Goal: Transaction & Acquisition: Purchase product/service

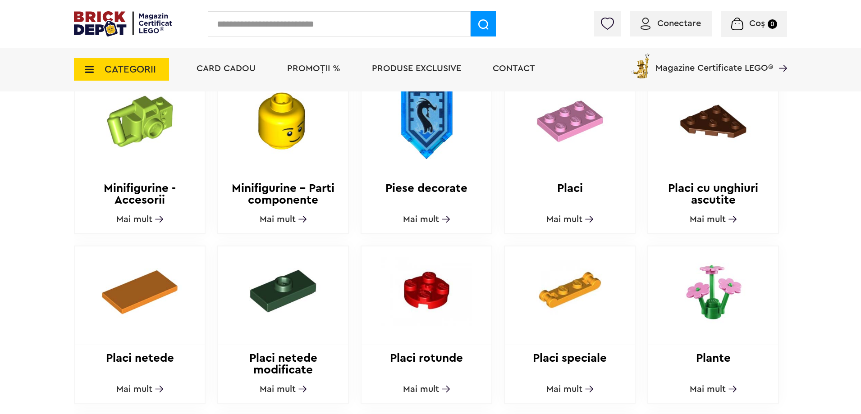
scroll to position [698, 0]
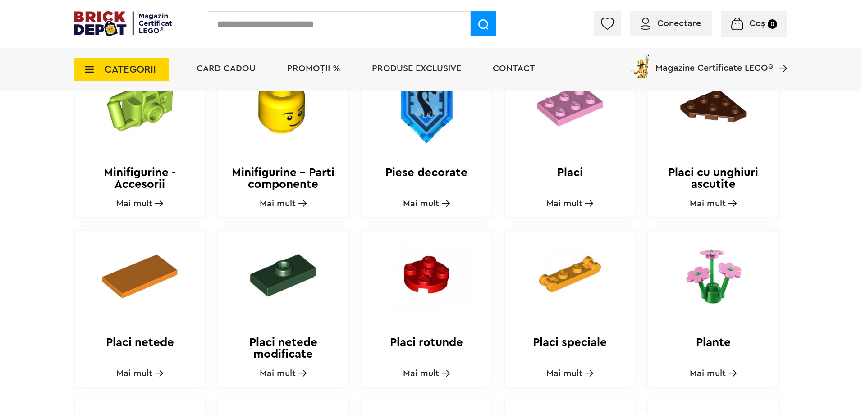
click at [337, 22] on input "text" at bounding box center [339, 23] width 263 height 25
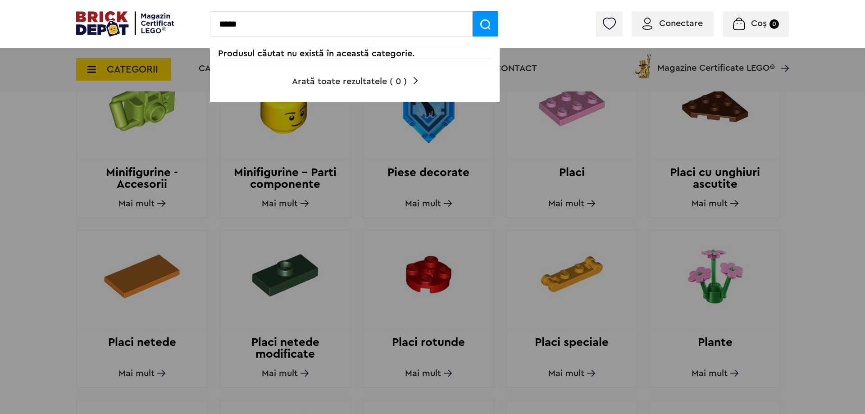
type input "*****"
click at [520, 18] on div "***** Produsul căutat nu există în această categorie. Arată toate rezultatele (…" at bounding box center [432, 24] width 865 height 48
click at [46, 237] on div at bounding box center [432, 207] width 865 height 414
drag, startPoint x: 261, startPoint y: 36, endPoint x: 196, endPoint y: 31, distance: 64.6
click at [200, 29] on div "***** Produsul căutat nu există în această categorie. Arată toate rezultatele (…" at bounding box center [432, 24] width 865 height 48
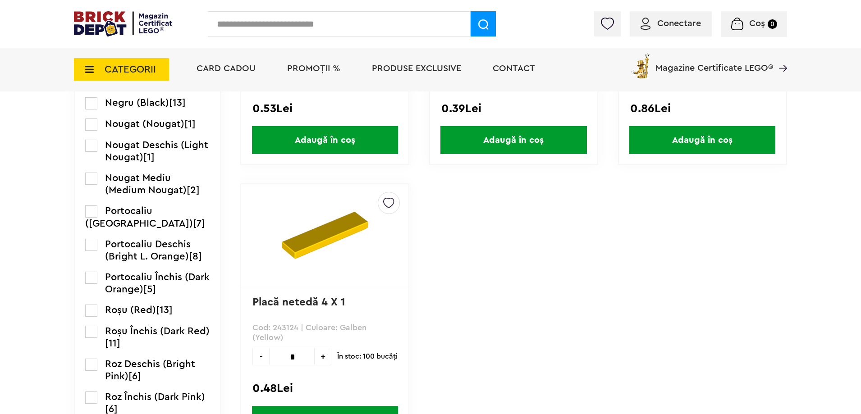
scroll to position [1262, 0]
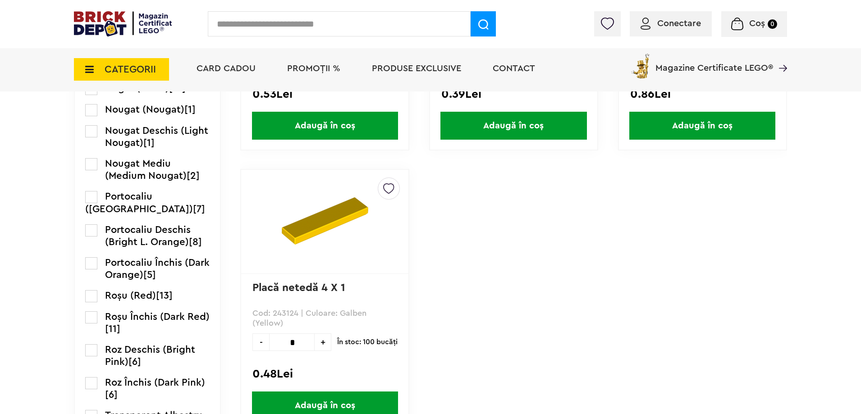
click at [305, 345] on input "*" at bounding box center [292, 342] width 46 height 18
type input "**"
click at [312, 400] on span "Adaugă în coș" at bounding box center [325, 406] width 146 height 28
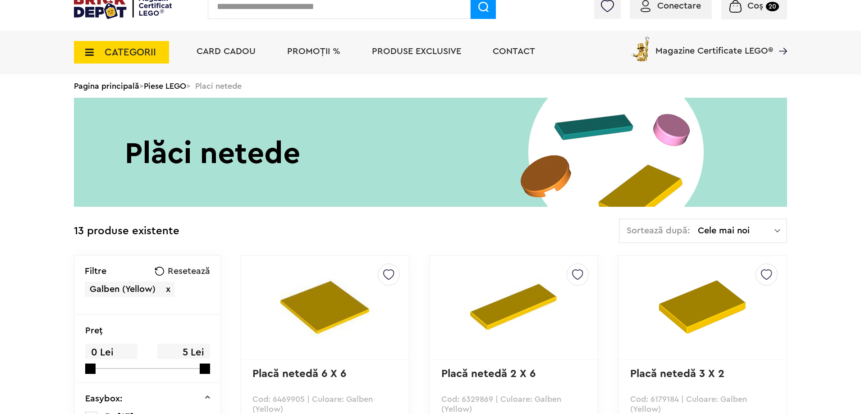
scroll to position [0, 0]
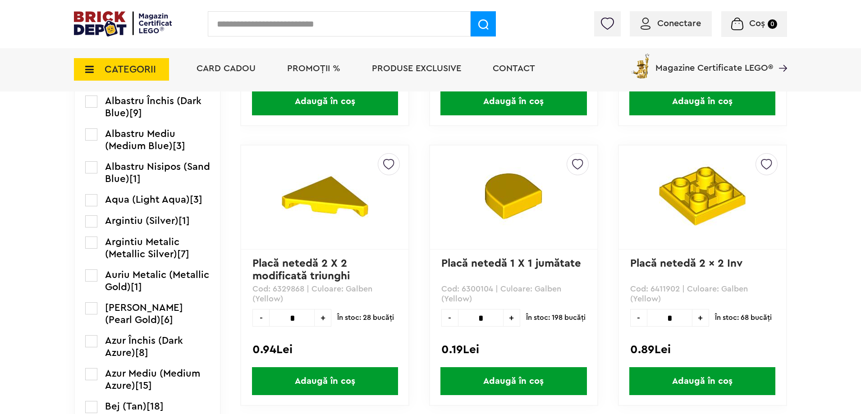
scroll to position [451, 0]
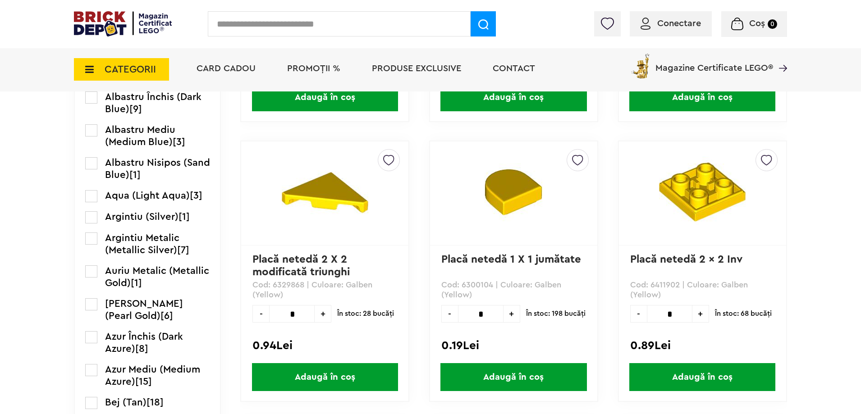
click at [673, 315] on input "*" at bounding box center [670, 314] width 46 height 18
click at [684, 374] on span "Adaugă în coș" at bounding box center [702, 377] width 146 height 28
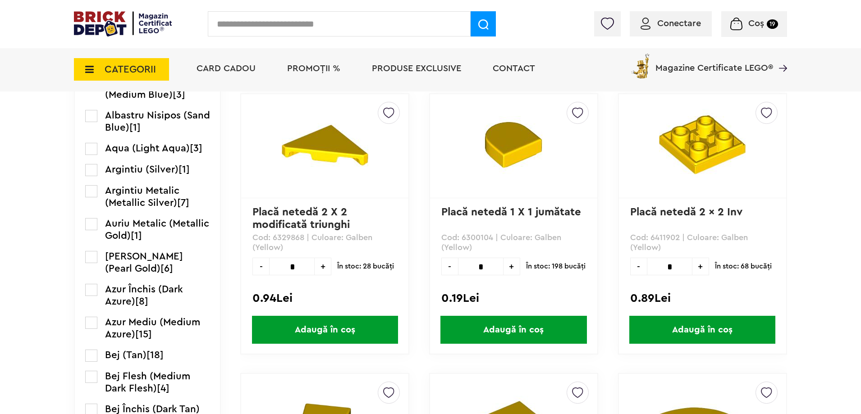
scroll to position [496, 0]
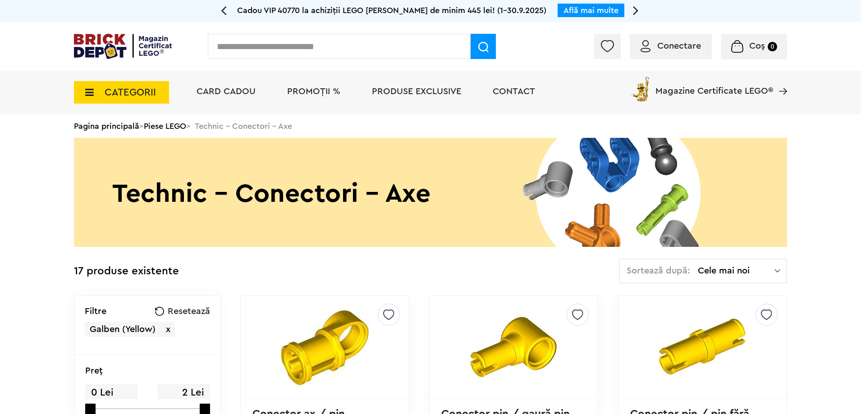
click at [671, 50] on span "Conectare" at bounding box center [679, 45] width 44 height 9
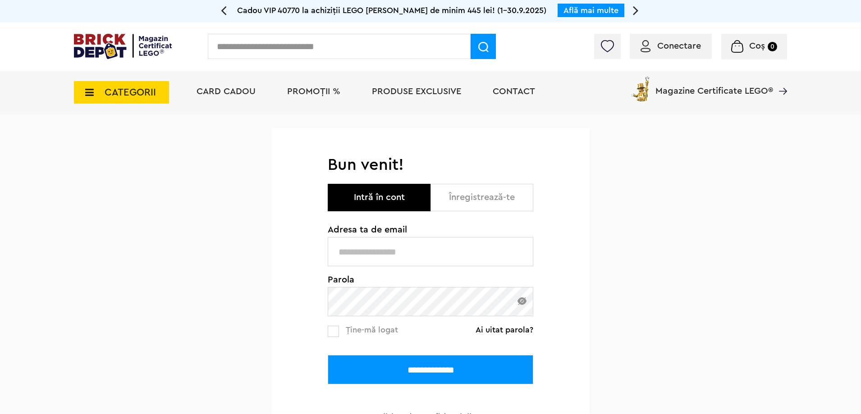
type input "**********"
click at [365, 370] on input "**********" at bounding box center [430, 369] width 205 height 29
click at [355, 370] on input "**********" at bounding box center [430, 369] width 205 height 29
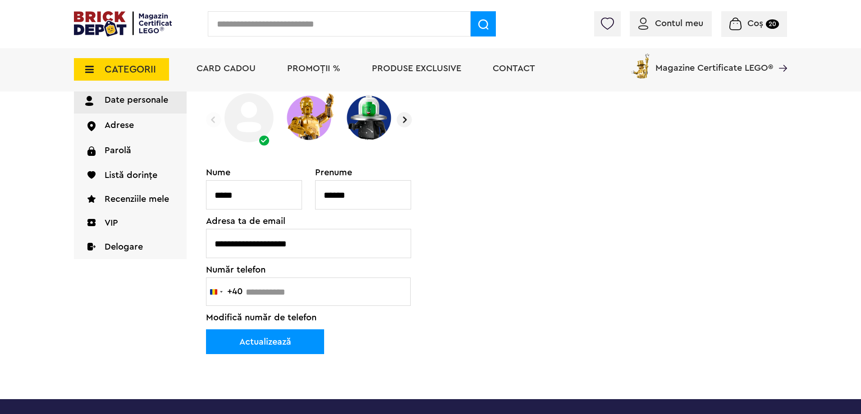
scroll to position [90, 0]
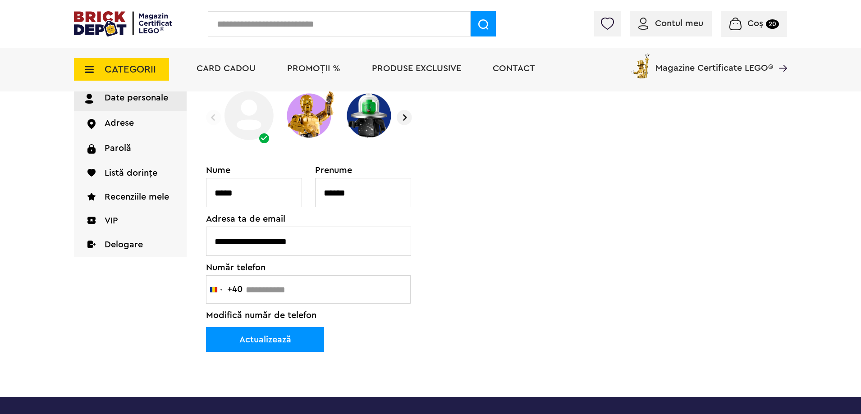
click at [303, 289] on div "**********" at bounding box center [308, 243] width 205 height 154
click at [299, 293] on div "**********" at bounding box center [308, 243] width 205 height 154
click at [219, 315] on span "Modifică număr de telefon" at bounding box center [261, 315] width 110 height 9
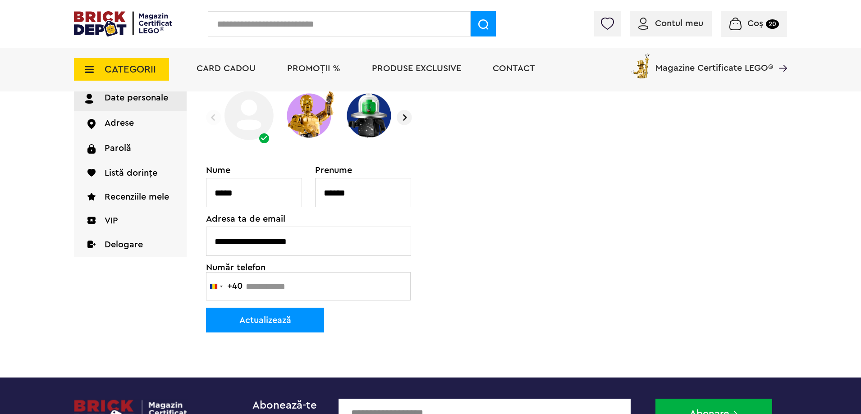
drag, startPoint x: 294, startPoint y: 286, endPoint x: 249, endPoint y: 288, distance: 45.1
click at [249, 288] on input "text" at bounding box center [308, 286] width 205 height 28
type input "*********"
click at [250, 321] on button "Actualizează" at bounding box center [265, 320] width 118 height 25
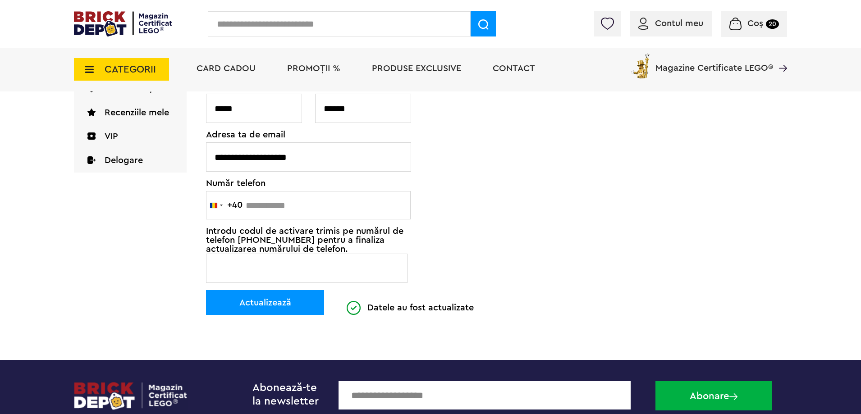
scroll to position [180, 0]
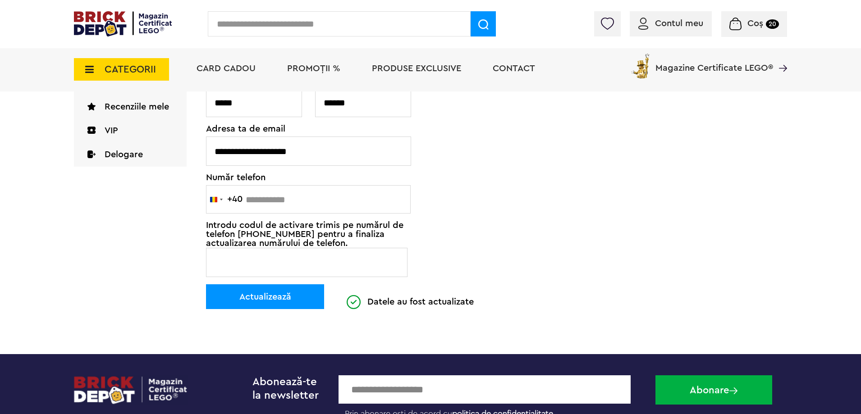
click at [252, 265] on input "Cod de verificare" at bounding box center [306, 262] width 201 height 29
type input "******"
click at [246, 293] on button "Actualizează" at bounding box center [265, 296] width 118 height 25
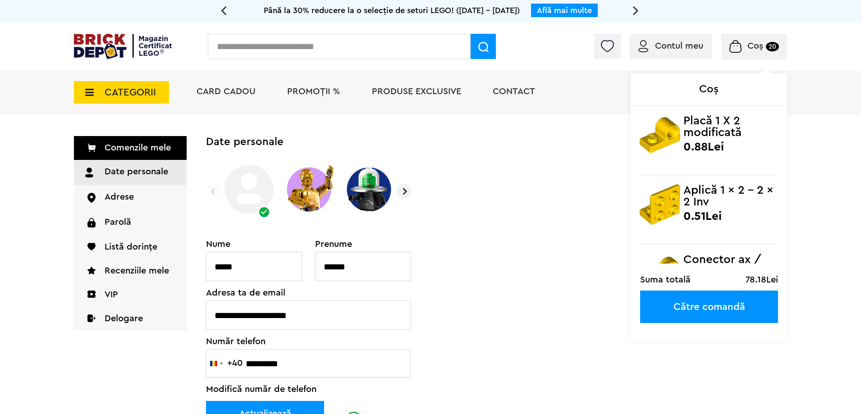
click at [748, 50] on span "Coș" at bounding box center [755, 45] width 16 height 9
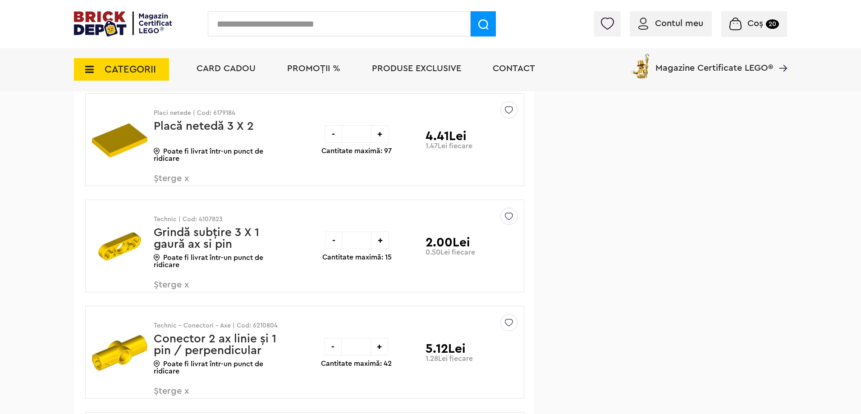
scroll to position [766, 0]
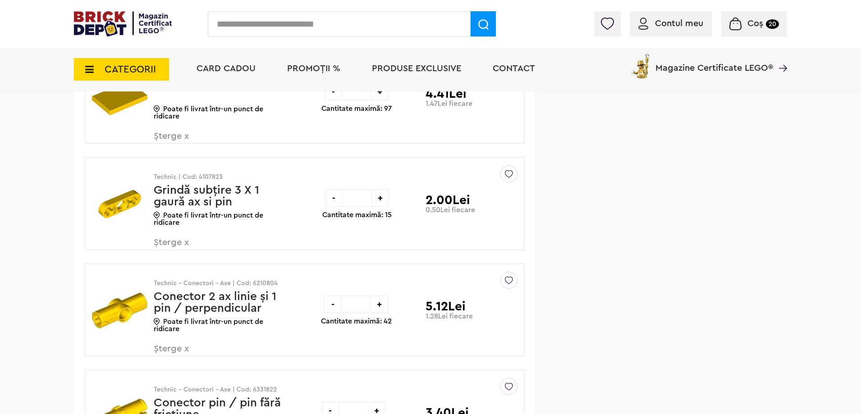
drag, startPoint x: 360, startPoint y: 197, endPoint x: 341, endPoint y: 198, distance: 19.4
click at [341, 198] on div "- * +" at bounding box center [357, 198] width 64 height 18
type input "*"
click at [61, 273] on div "Cadou VIP 40770 la achiziții LEGO [PERSON_NAME] de minim 445 lei! (1-30.9.2025)…" at bounding box center [430, 302] width 861 height 2136
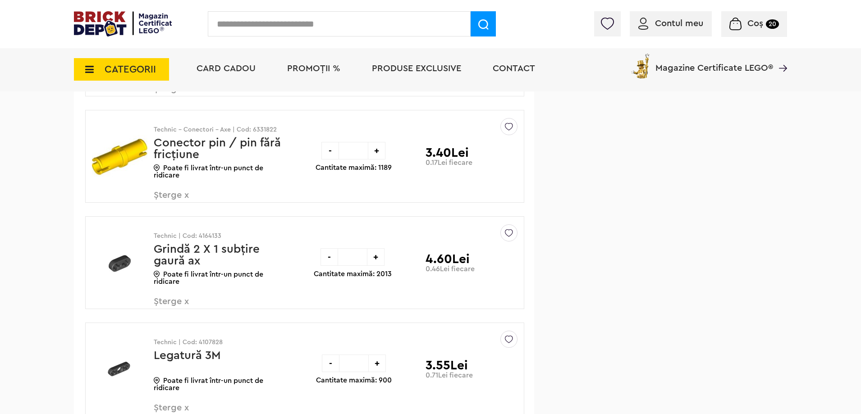
scroll to position [1036, 0]
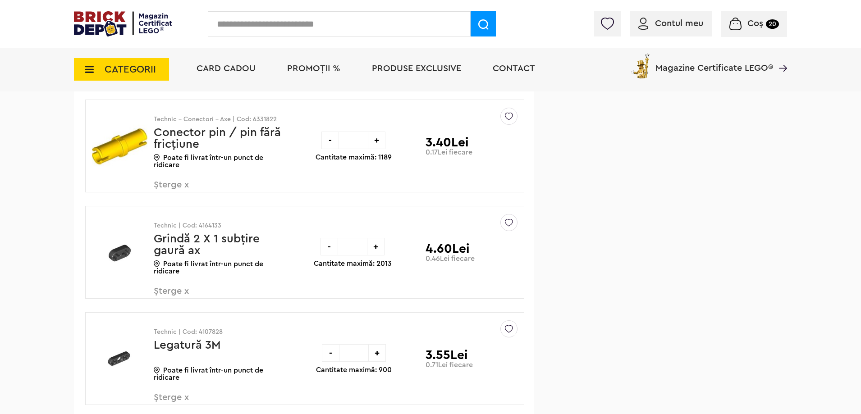
click at [173, 291] on span "Șterge x" at bounding box center [207, 296] width 106 height 19
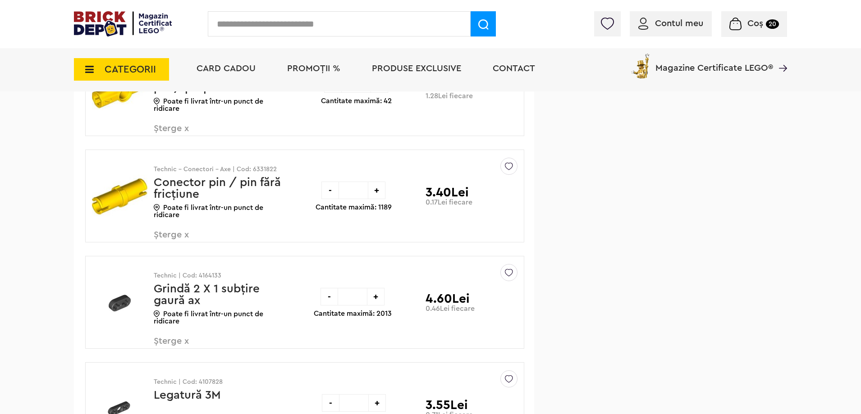
scroll to position [991, 0]
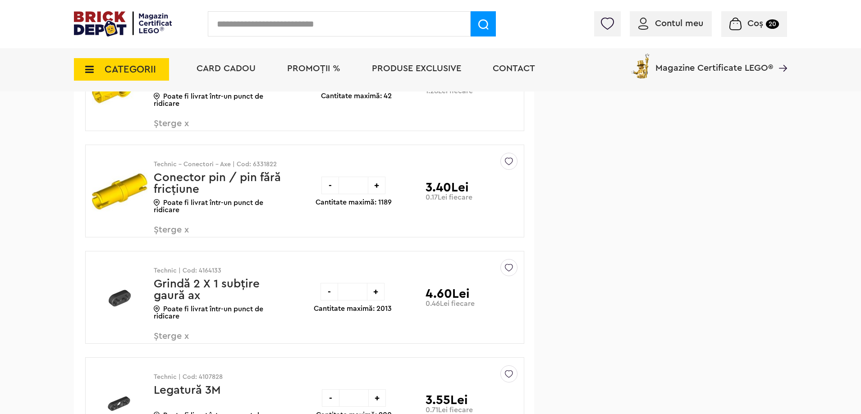
click at [159, 340] on span "Șterge x" at bounding box center [207, 341] width 106 height 19
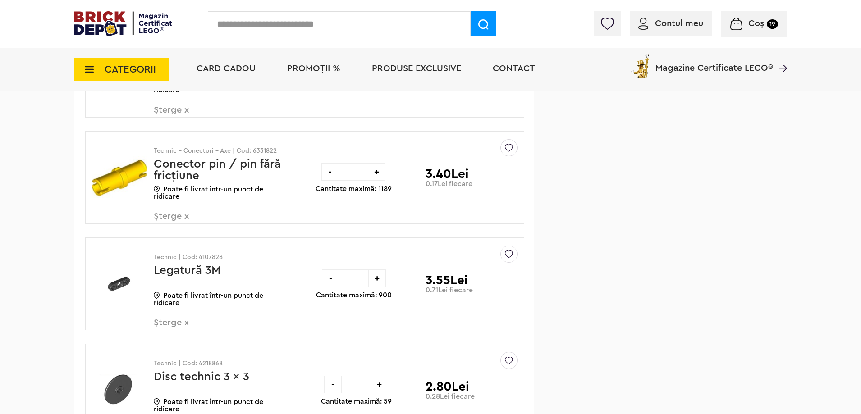
scroll to position [1020, 0]
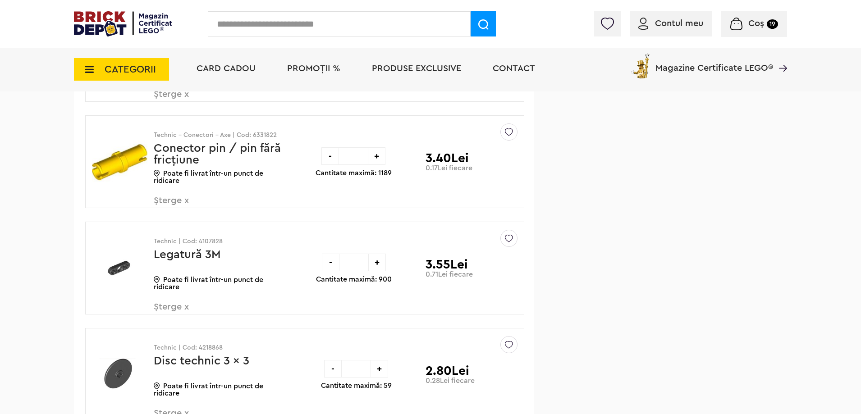
click at [162, 309] on span "Șterge x" at bounding box center [207, 311] width 106 height 19
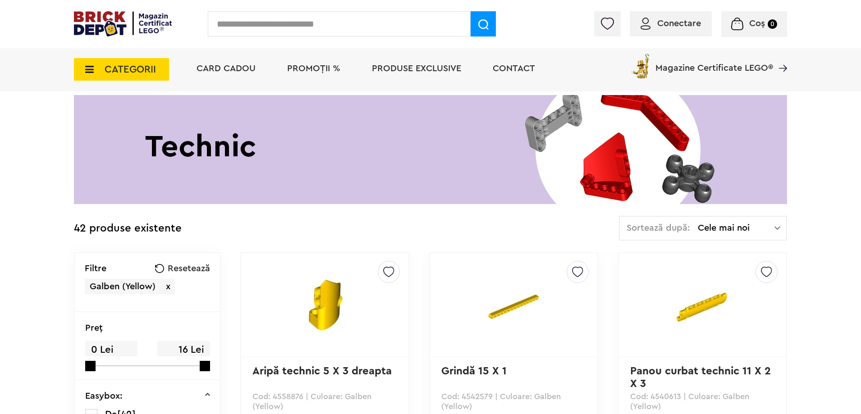
scroll to position [45, 0]
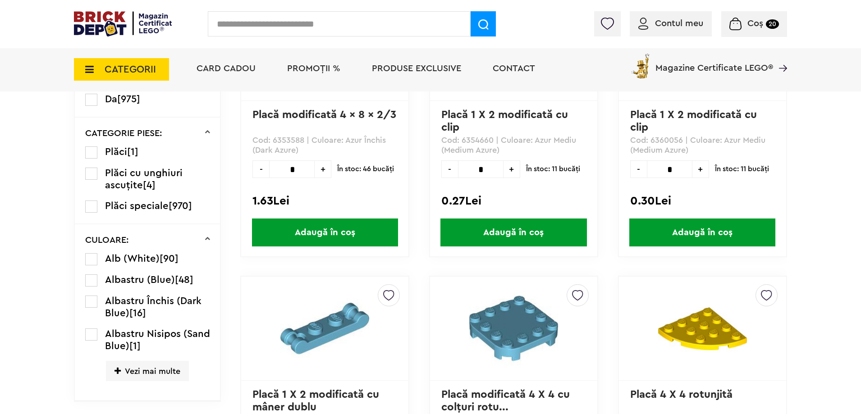
scroll to position [387, 0]
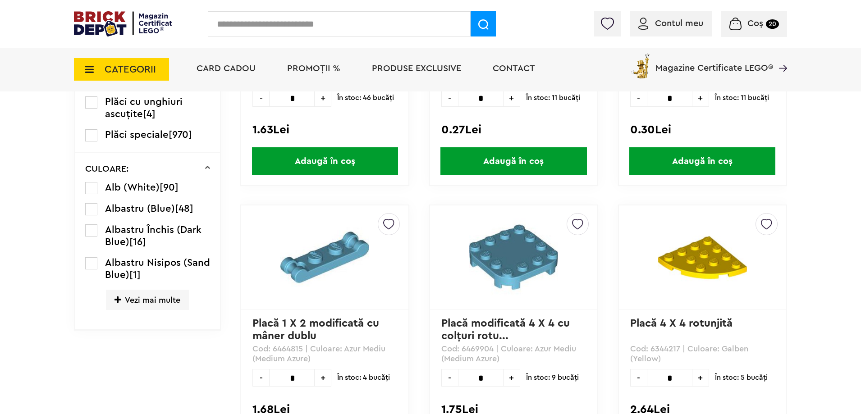
click at [130, 306] on span "Vezi mai multe" at bounding box center [147, 300] width 83 height 20
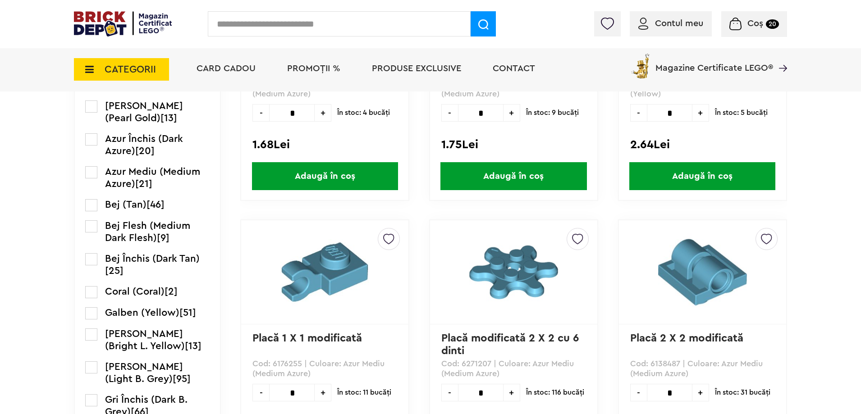
scroll to position [657, 0]
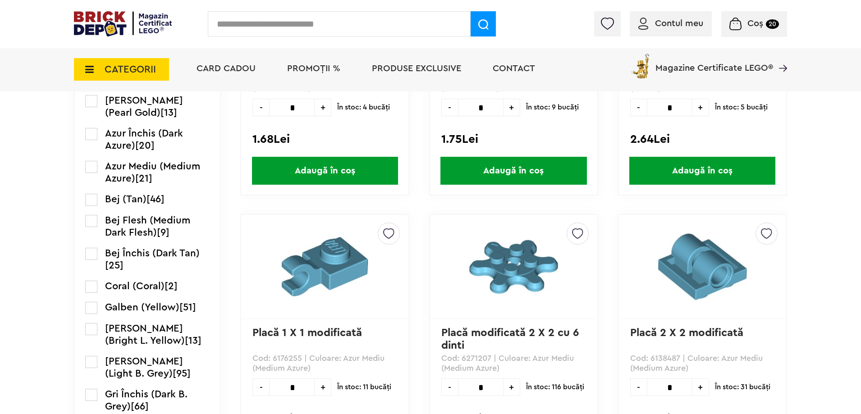
click at [91, 314] on label at bounding box center [91, 308] width 12 height 12
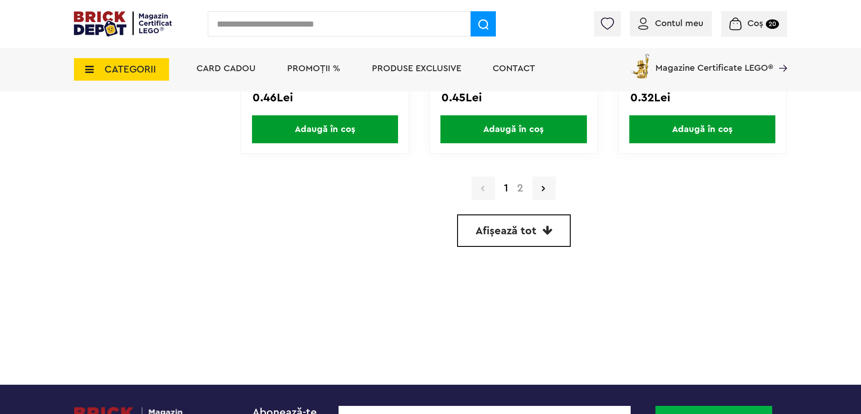
scroll to position [2658, 0]
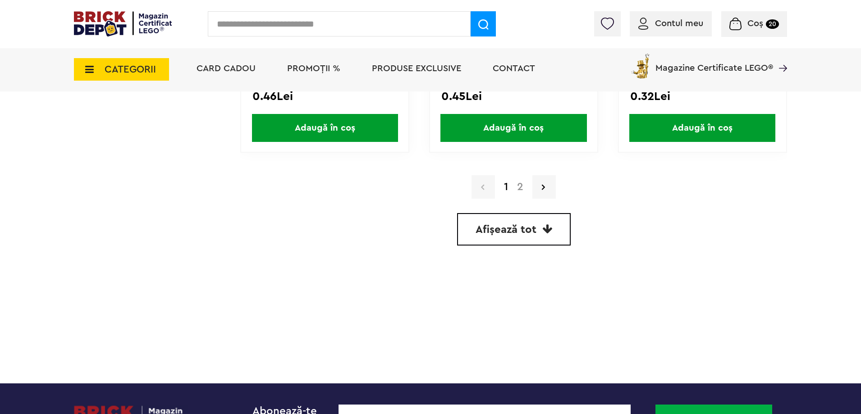
click at [520, 188] on a=Galben%20%28Yellow%29&order=1&page=2"] "2" at bounding box center [519, 187] width 15 height 11
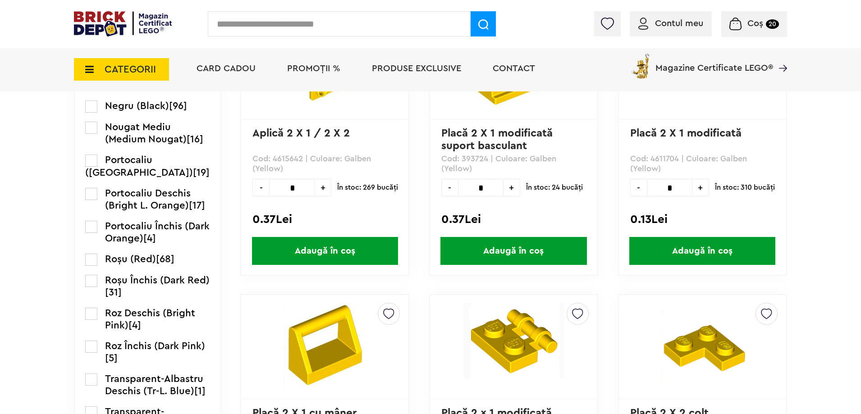
scroll to position [1081, 0]
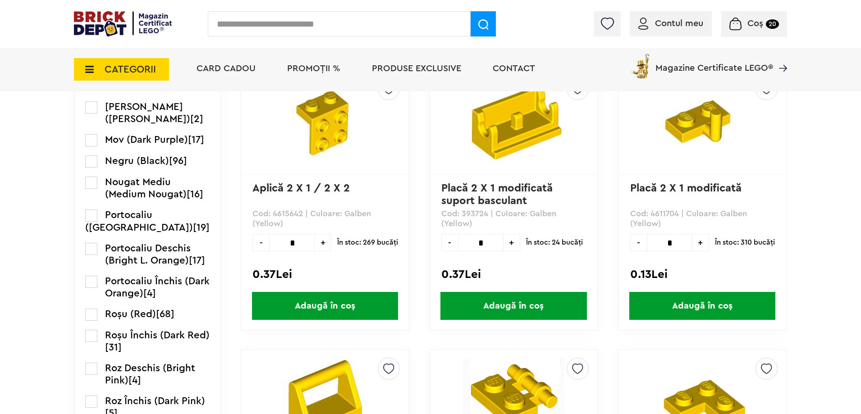
click at [88, 168] on label at bounding box center [91, 161] width 12 height 12
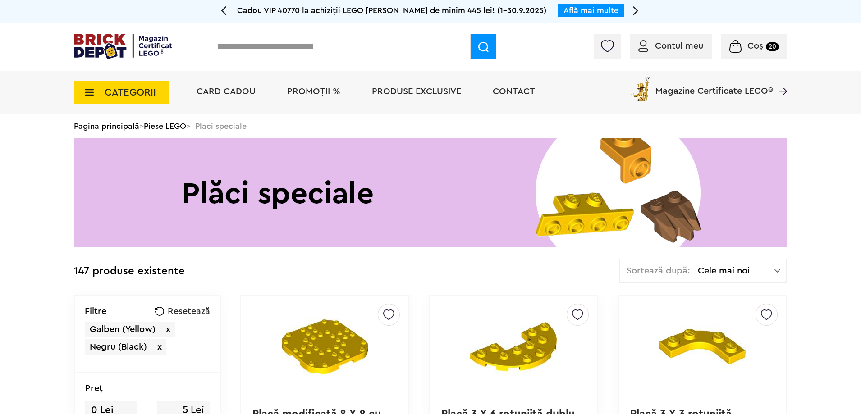
click at [169, 329] on span "x" at bounding box center [168, 329] width 5 height 9
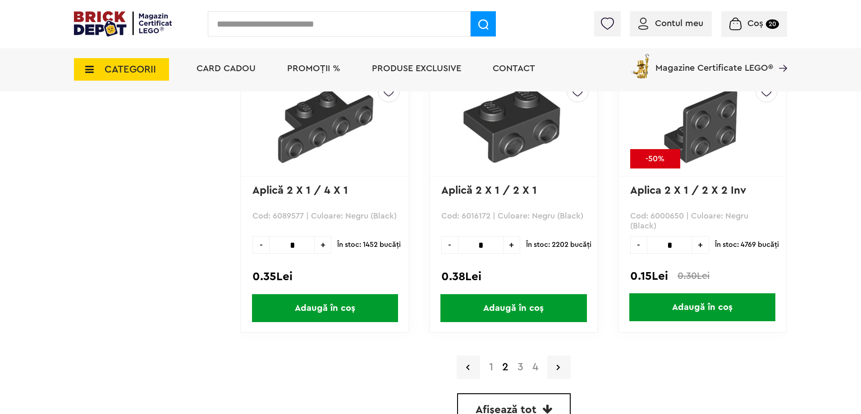
scroll to position [2523, 0]
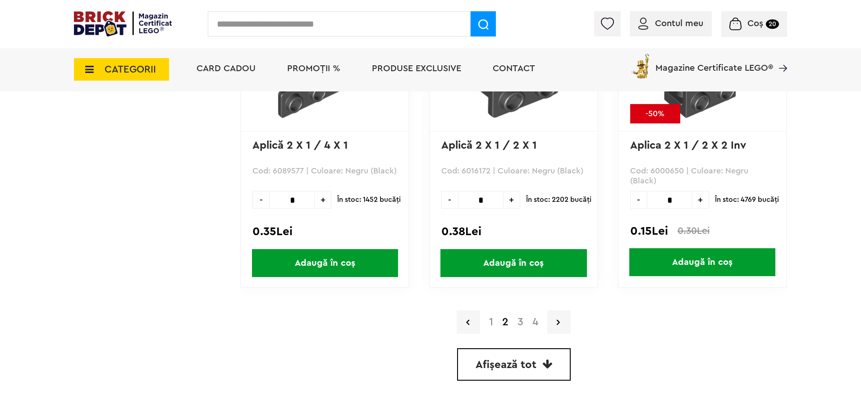
click at [489, 324] on a=Negru%20%28Black%29&order=1&page=1"] "1" at bounding box center [490, 322] width 13 height 11
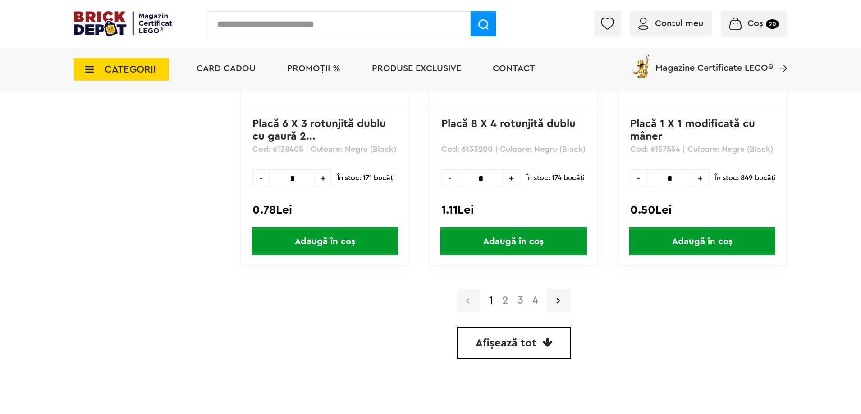
scroll to position [2568, 0]
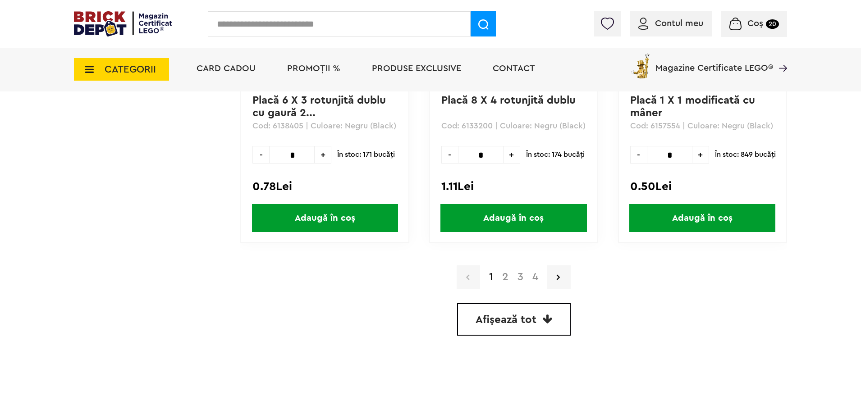
click at [518, 278] on a=Negru%20%28Black%29&order=1&page=3"] "3" at bounding box center [520, 277] width 15 height 11
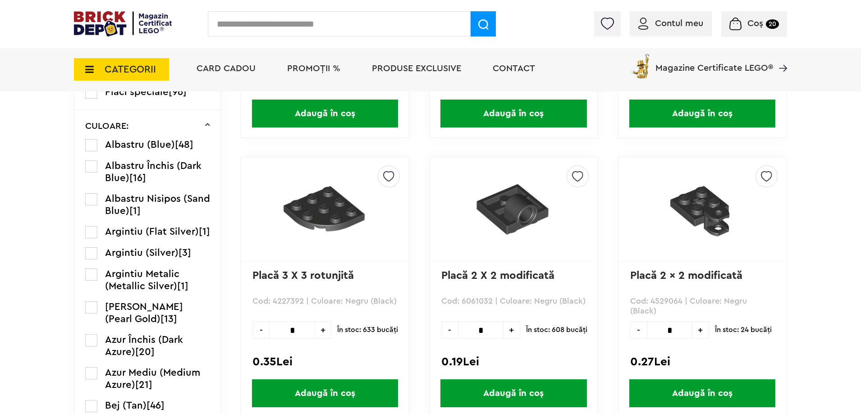
scroll to position [451, 0]
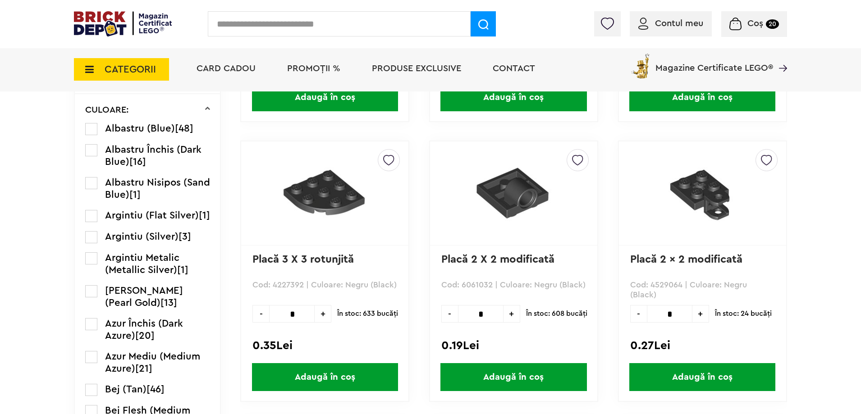
drag, startPoint x: 672, startPoint y: 316, endPoint x: 667, endPoint y: 316, distance: 5.0
click at [667, 316] on input "*" at bounding box center [670, 314] width 46 height 18
type input "*"
click at [676, 381] on span "Adaugă în coș" at bounding box center [702, 377] width 146 height 28
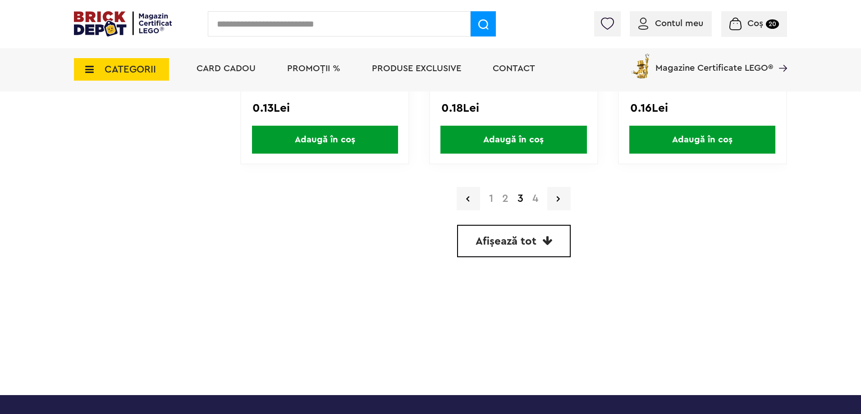
scroll to position [2658, 0]
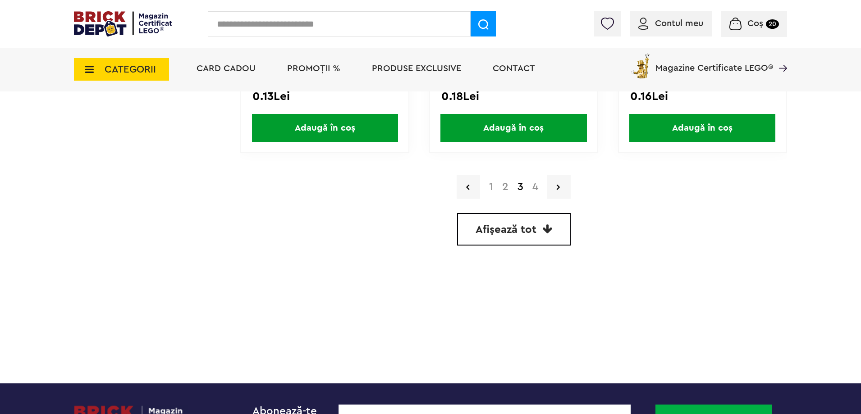
click at [534, 191] on a=Negru%20%28Black%29&order=1&page=4"] "4" at bounding box center [535, 187] width 15 height 11
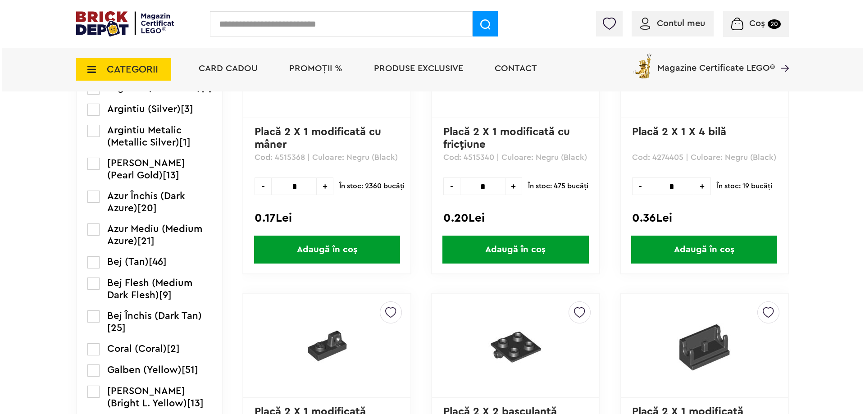
scroll to position [586, 0]
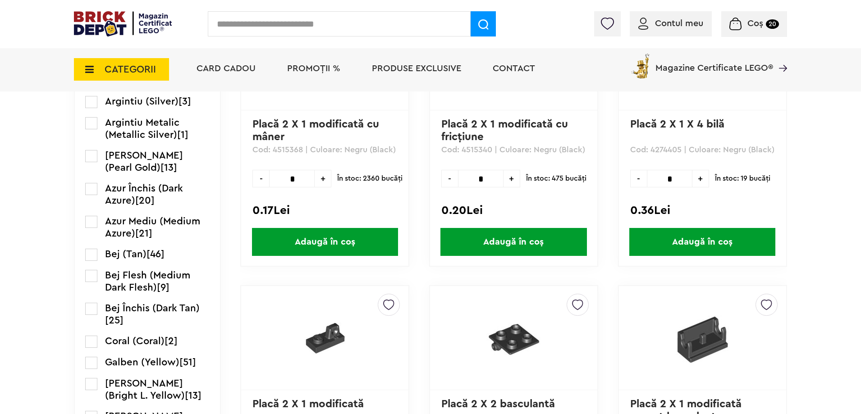
click at [300, 28] on input "text" at bounding box center [339, 23] width 263 height 25
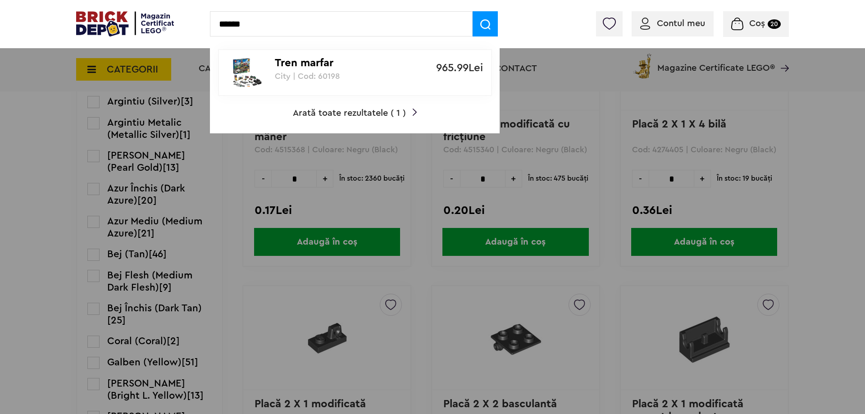
type input "******"
click at [486, 29] on img at bounding box center [485, 24] width 10 height 10
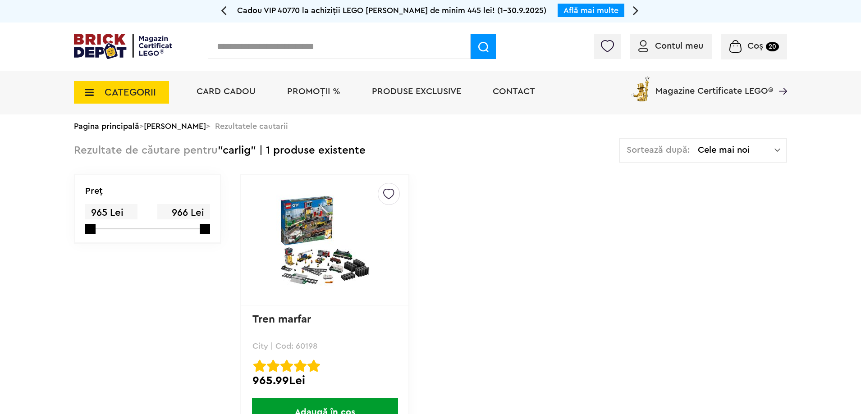
click at [235, 50] on input "text" at bounding box center [339, 46] width 263 height 25
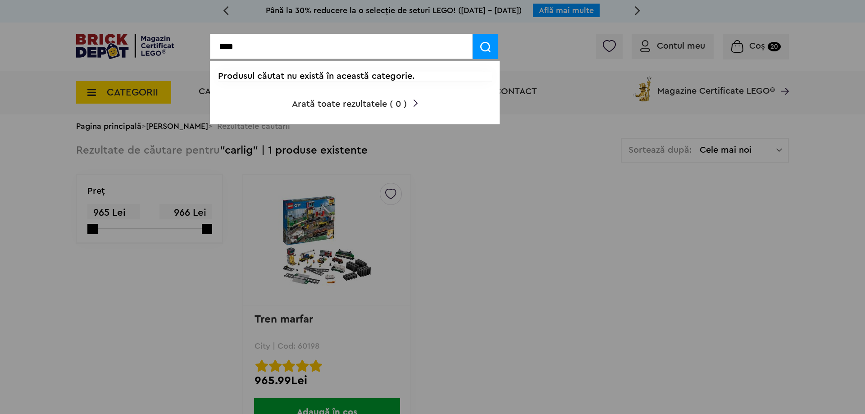
type input "****"
